Goal: Find specific page/section: Find specific page/section

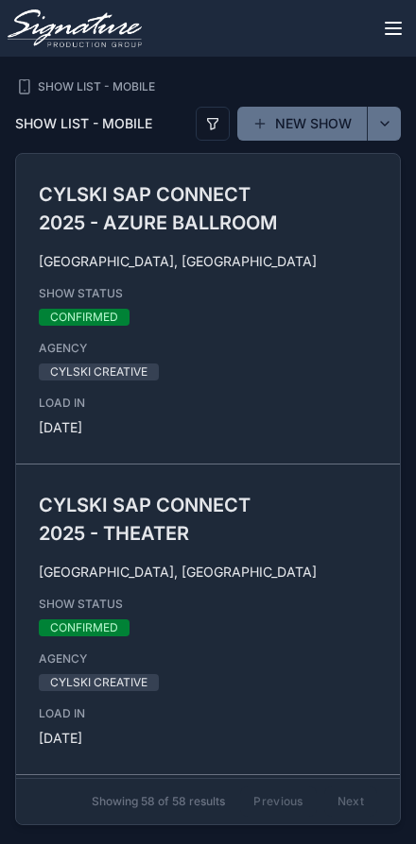
click at [395, 28] on icon "scrollable content" at bounding box center [392, 28] width 15 height 0
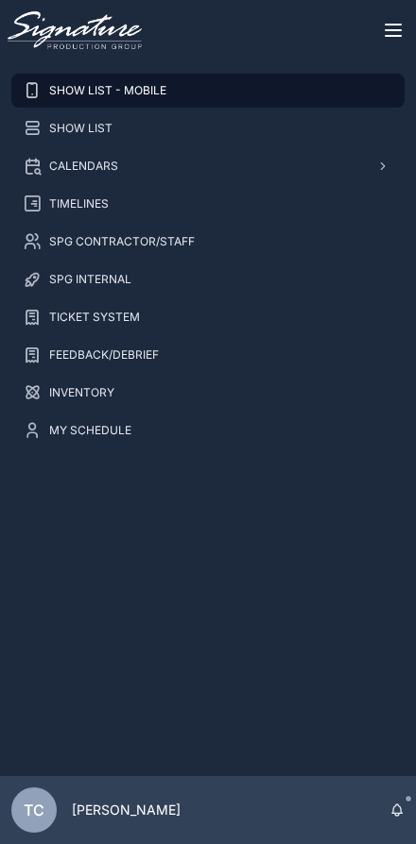
click at [223, 244] on div "SPG CONTRACTOR/STAFF" at bounding box center [208, 242] width 370 height 30
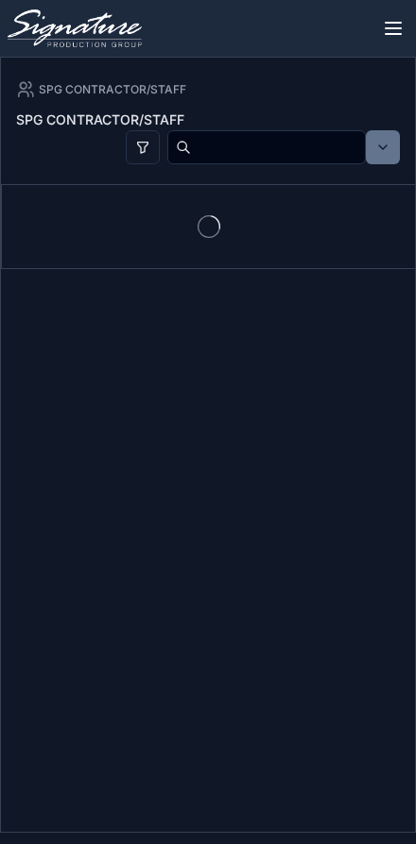
click at [276, 137] on input "scrollable content" at bounding box center [278, 147] width 174 height 30
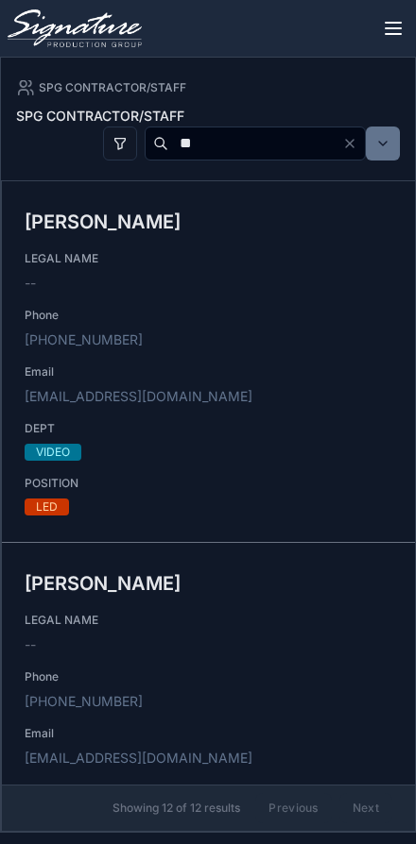
type input "*"
type input "******"
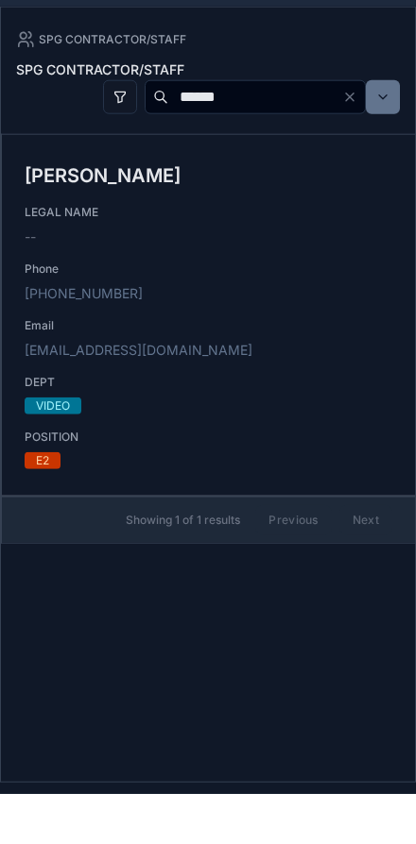
scroll to position [59, 0]
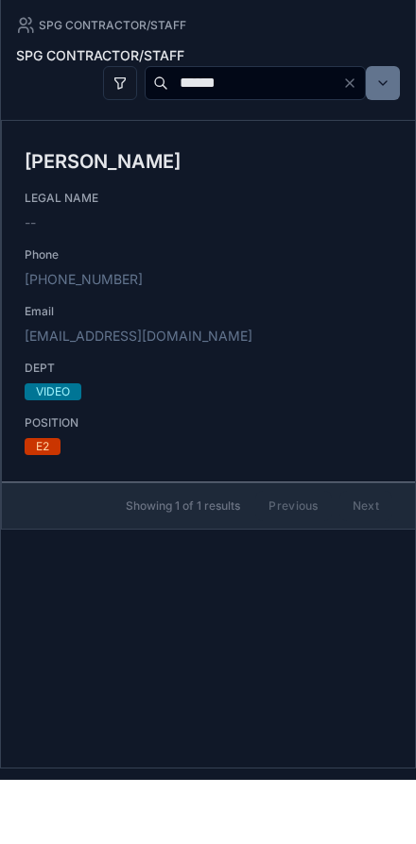
click at [340, 292] on div "[PERSON_NAME] LEGAL NAME -- Phone [PHONE_NUMBER] Email [EMAIL_ADDRESS][DOMAIN_N…" at bounding box center [208, 366] width 367 height 308
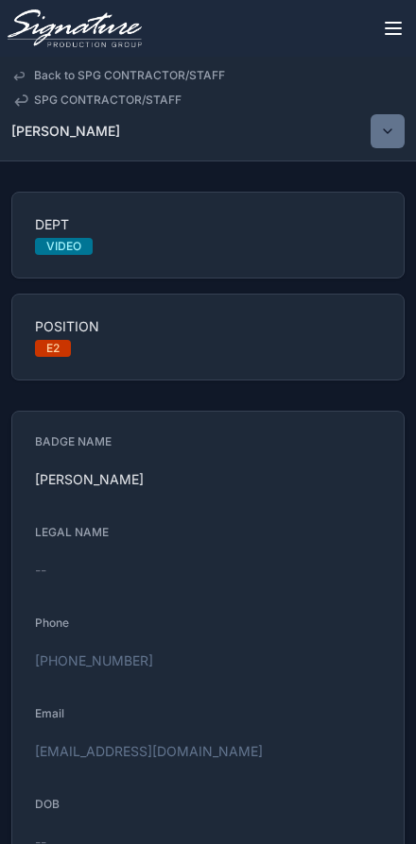
click at [53, 95] on span "SPG CONTRACTOR/STAFF" at bounding box center [107, 100] width 147 height 15
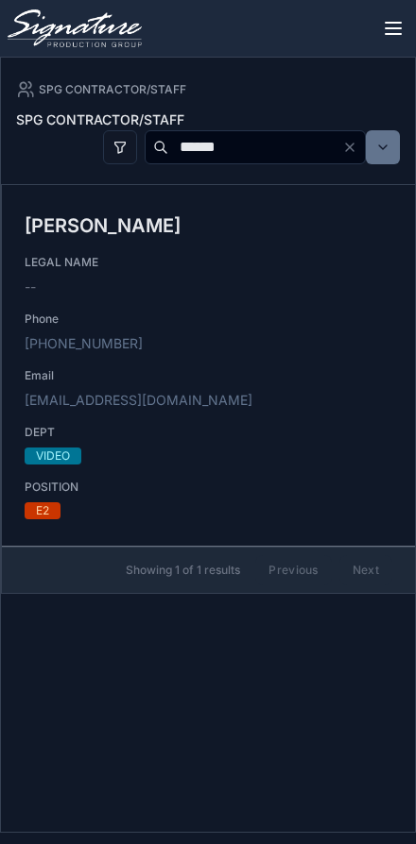
scroll to position [58, 0]
click at [340, 153] on input "******" at bounding box center [255, 147] width 174 height 30
click at [350, 144] on icon "Clear" at bounding box center [350, 148] width 8 height 8
click at [301, 155] on input "scrollable content" at bounding box center [278, 147] width 174 height 30
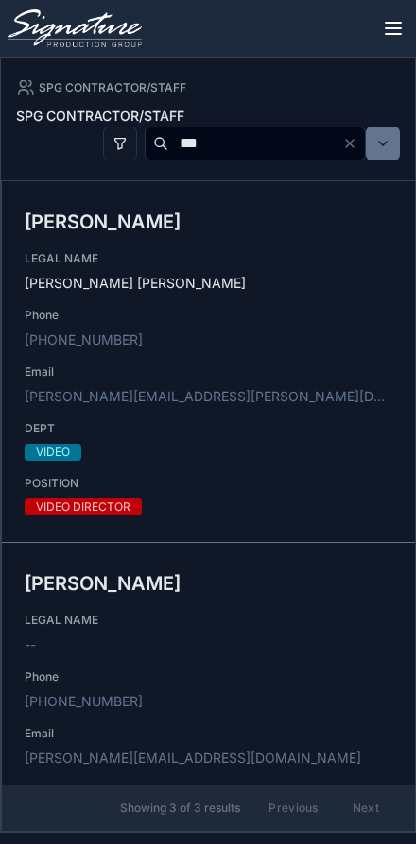
type input "**"
click at [345, 136] on icon "Clear" at bounding box center [349, 143] width 15 height 15
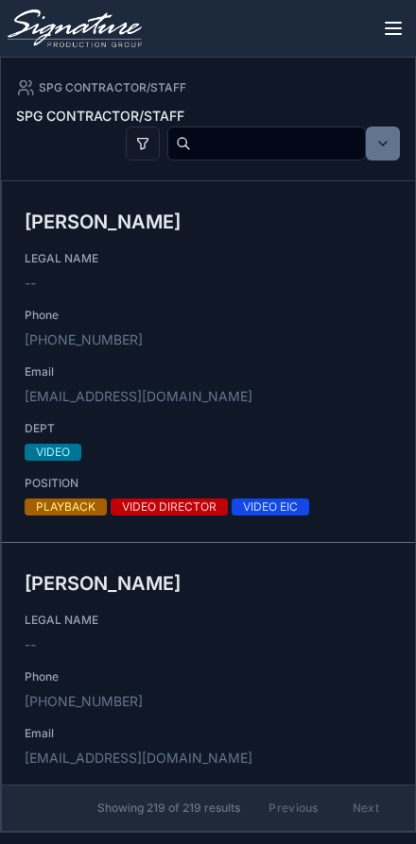
click at [126, 148] on button "scrollable content" at bounding box center [143, 144] width 34 height 34
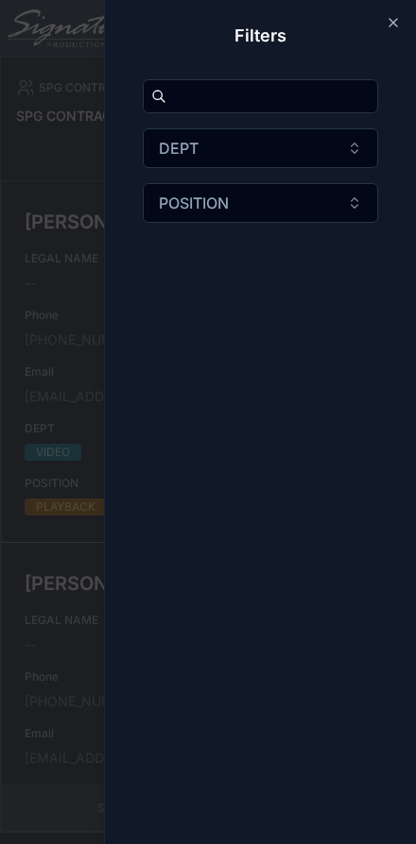
click at [320, 205] on button "POSITION" at bounding box center [260, 203] width 235 height 40
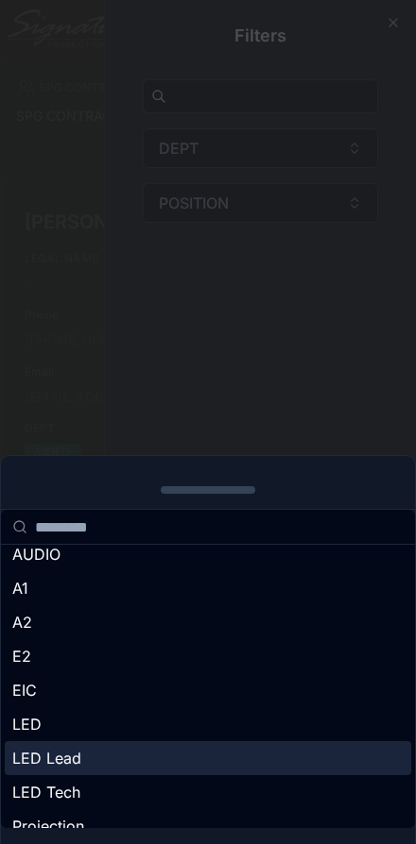
scroll to position [43, 0]
click at [185, 641] on div "E2" at bounding box center [208, 658] width 406 height 34
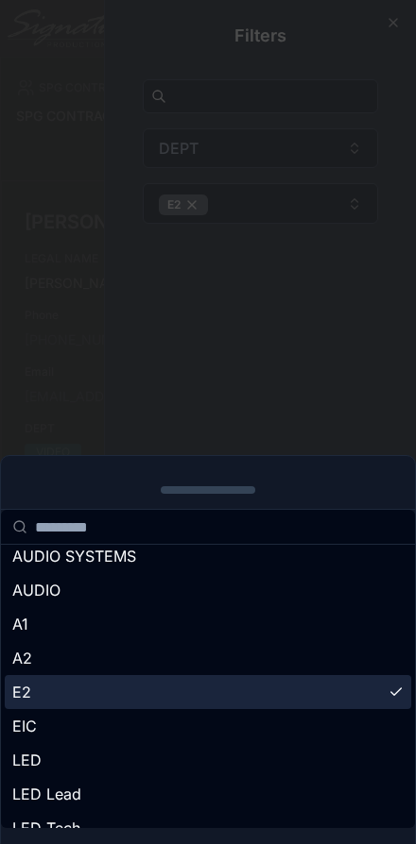
click at [317, 356] on div "scrollable content" at bounding box center [208, 422] width 416 height 844
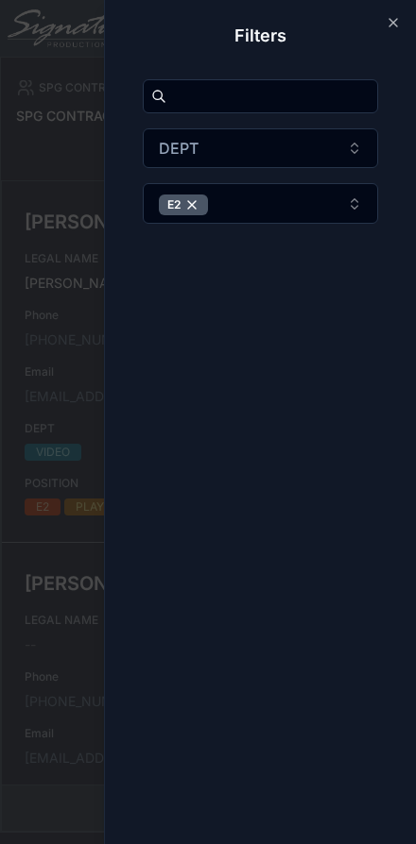
click at [400, 18] on div "Close Filters DEPT E2" at bounding box center [260, 422] width 312 height 844
click at [391, 16] on icon "scrollable content" at bounding box center [392, 22] width 15 height 15
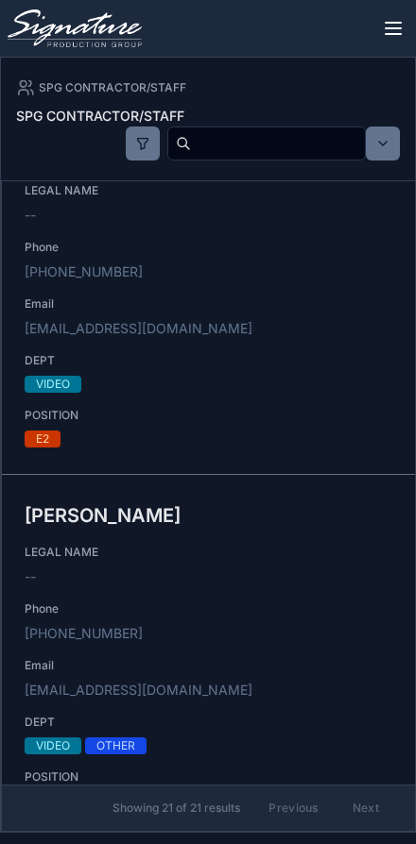
scroll to position [6543, 0]
